Goal: Information Seeking & Learning: Learn about a topic

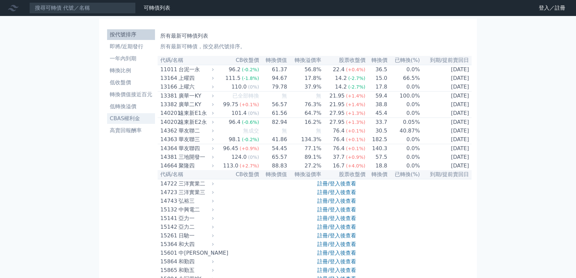
click at [107, 122] on li "CBAS權利金" at bounding box center [131, 118] width 48 height 8
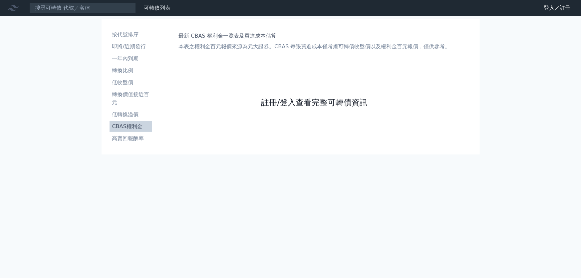
click at [298, 108] on link "註冊/登入查看完整可轉債資訊" at bounding box center [314, 102] width 106 height 11
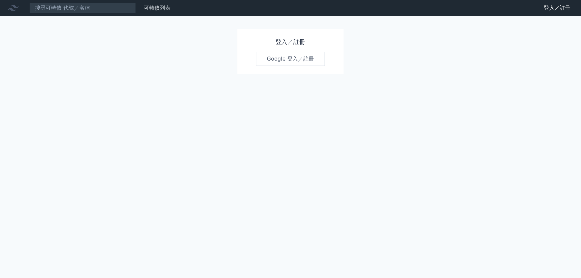
click at [294, 66] on link "Google 登入／註冊" at bounding box center [290, 59] width 69 height 14
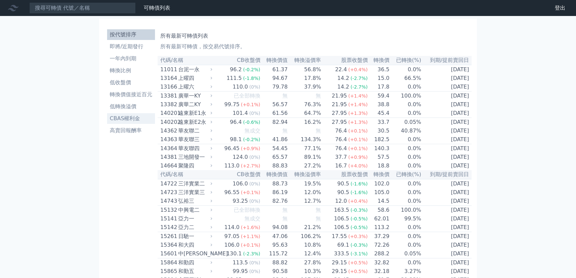
click at [107, 122] on li "CBAS權利金" at bounding box center [131, 118] width 48 height 8
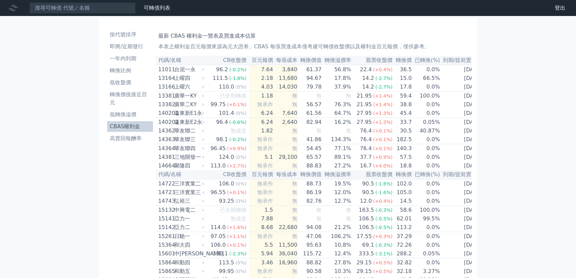
click at [107, 130] on li "CBAS權利金" at bounding box center [130, 126] width 46 height 8
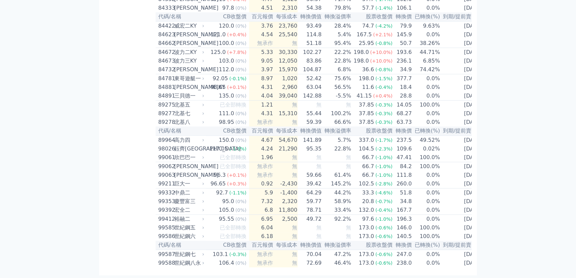
scroll to position [4447, 0]
